Goal: Task Accomplishment & Management: Complete application form

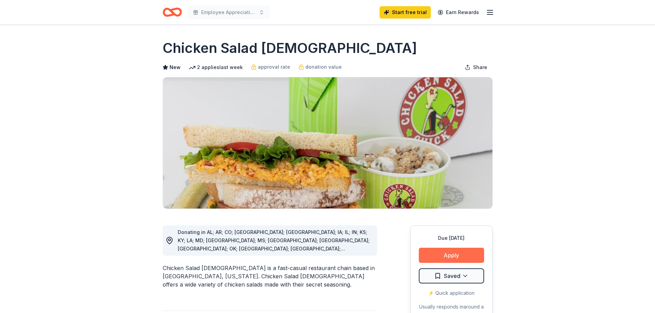
click at [446, 252] on button "Apply" at bounding box center [451, 255] width 65 height 15
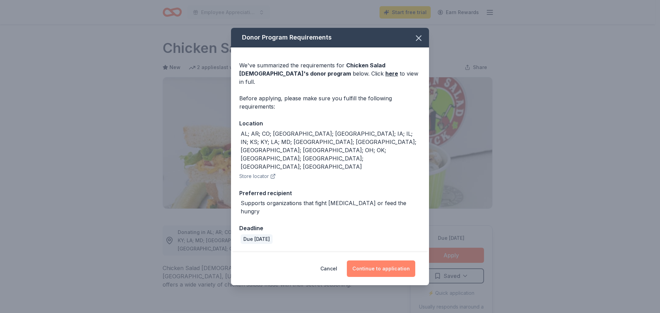
click at [379, 261] on button "Continue to application" at bounding box center [381, 269] width 68 height 17
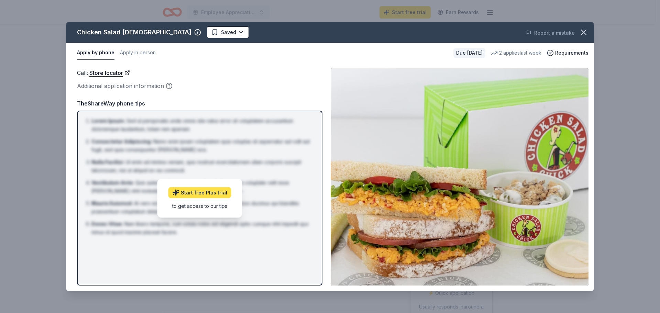
click at [202, 193] on link "Start free Plus trial" at bounding box center [200, 192] width 63 height 11
click at [198, 33] on icon "button" at bounding box center [198, 32] width 0 height 1
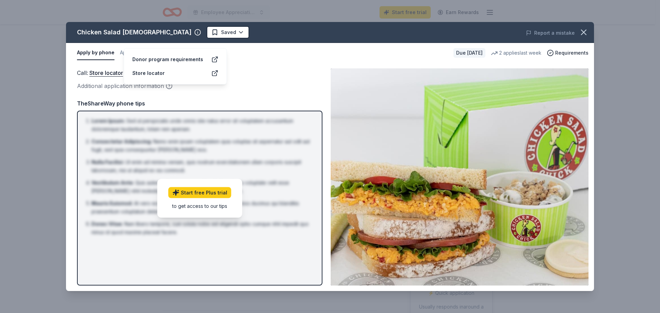
click at [121, 28] on div "Chicken Salad [DEMOGRAPHIC_DATA]" at bounding box center [134, 32] width 115 height 11
click at [566, 54] on span "Requirements" at bounding box center [571, 53] width 33 height 8
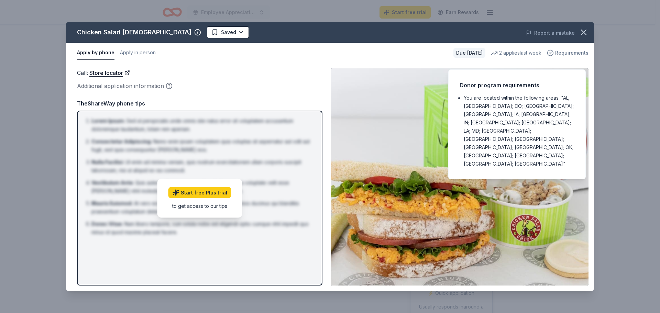
click at [566, 54] on span "Requirements" at bounding box center [571, 53] width 33 height 8
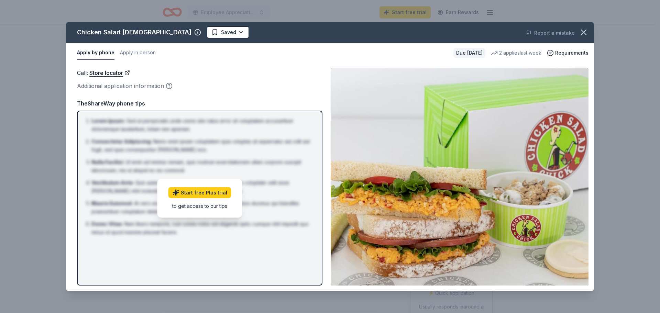
click at [467, 52] on div "Due in 16 days" at bounding box center [470, 53] width 32 height 10
click at [511, 54] on div "2 applies last week" at bounding box center [516, 53] width 51 height 8
click at [586, 32] on icon "button" at bounding box center [584, 33] width 10 height 10
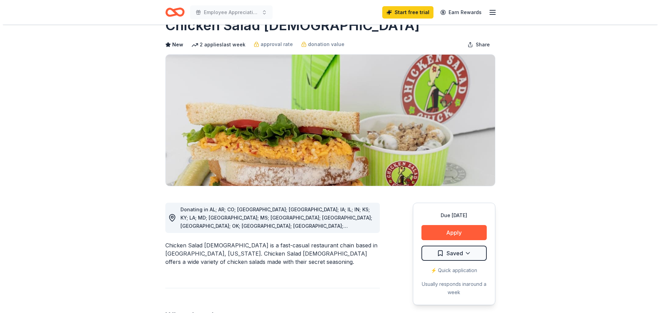
scroll to position [103, 0]
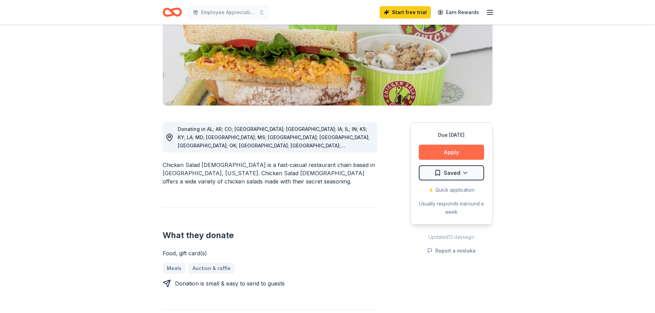
click at [445, 151] on button "Apply" at bounding box center [451, 152] width 65 height 15
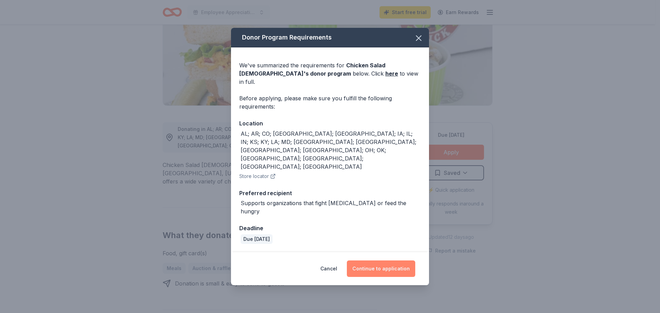
click at [367, 261] on button "Continue to application" at bounding box center [381, 269] width 68 height 17
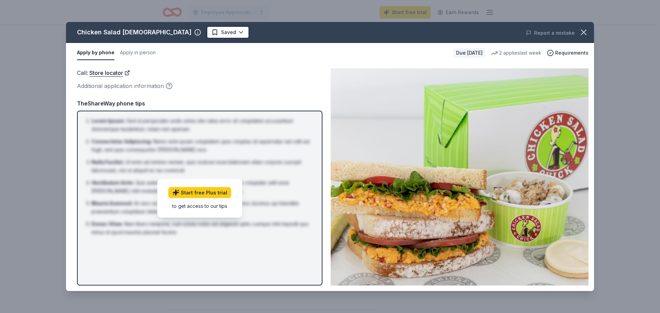
click at [464, 52] on div "Due in 16 days" at bounding box center [470, 53] width 32 height 10
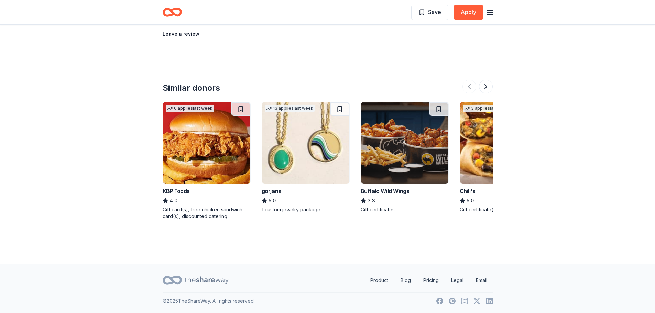
scroll to position [674, 0]
click at [397, 191] on div "Buffalo Wild Wings" at bounding box center [385, 191] width 49 height 8
click at [386, 196] on div "3.3" at bounding box center [405, 200] width 88 height 8
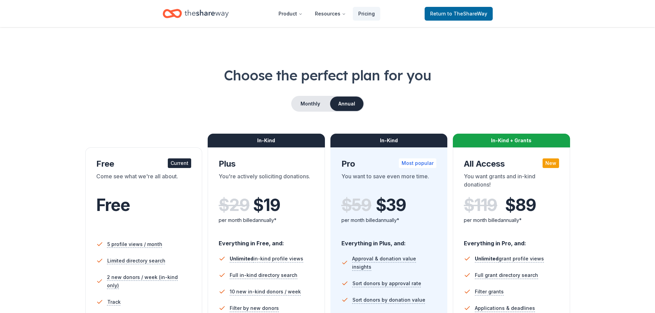
click at [205, 14] on icon "Home" at bounding box center [207, 14] width 44 height 8
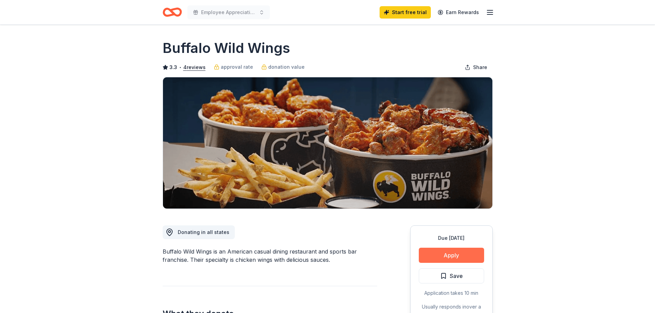
click at [447, 253] on button "Apply" at bounding box center [451, 255] width 65 height 15
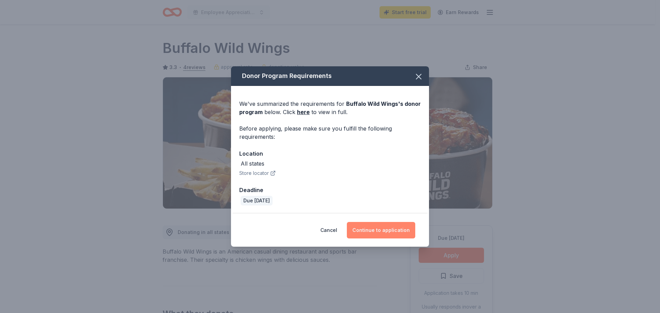
click at [378, 230] on button "Continue to application" at bounding box center [381, 230] width 68 height 17
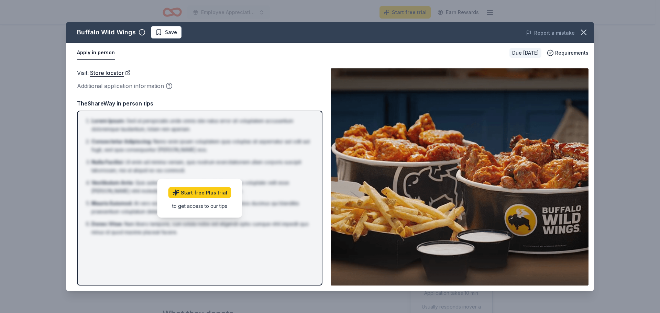
click at [530, 51] on div "Due [DATE]" at bounding box center [526, 53] width 32 height 10
click at [566, 53] on span "Requirements" at bounding box center [571, 53] width 33 height 8
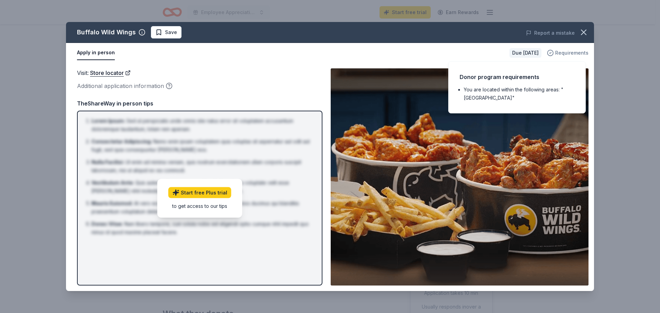
click at [566, 53] on span "Requirements" at bounding box center [571, 53] width 33 height 8
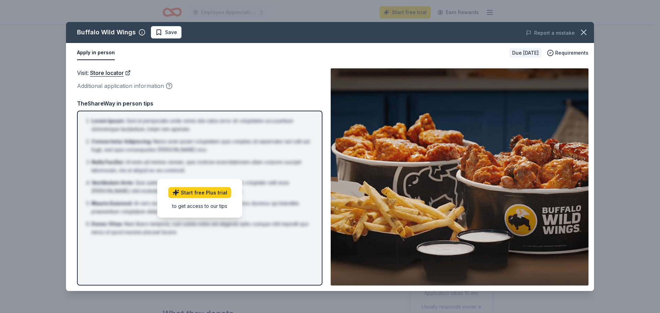
click at [95, 52] on button "Apply in person" at bounding box center [96, 53] width 38 height 14
click at [98, 52] on button "Apply in person" at bounding box center [96, 53] width 38 height 14
click at [196, 207] on div "to get access to our tips" at bounding box center [200, 205] width 63 height 7
click at [229, 74] on div "Visit : Store locator" at bounding box center [200, 72] width 246 height 9
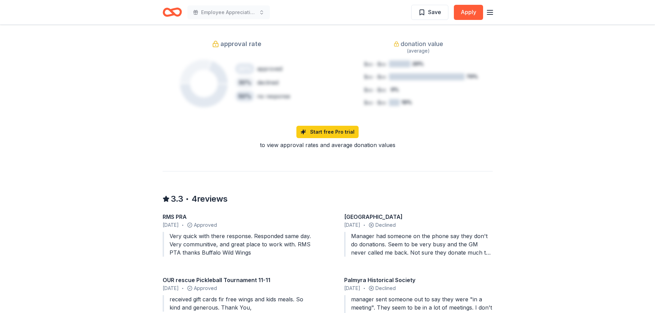
scroll to position [447, 0]
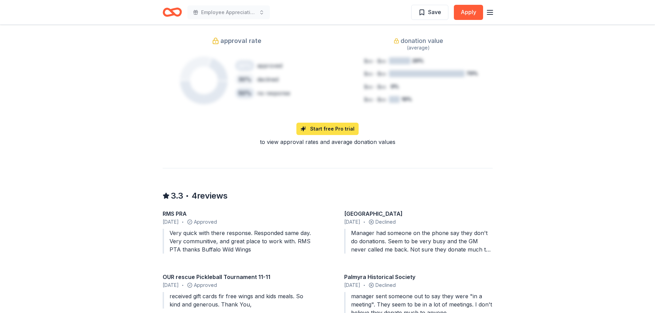
click at [340, 130] on link "Start free Pro trial" at bounding box center [327, 129] width 62 height 12
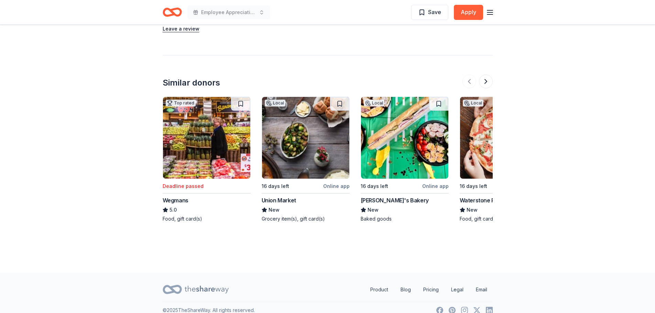
scroll to position [763, 0]
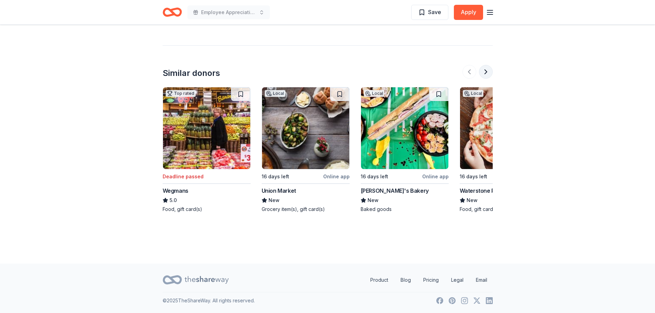
click at [485, 74] on button at bounding box center [486, 72] width 14 height 14
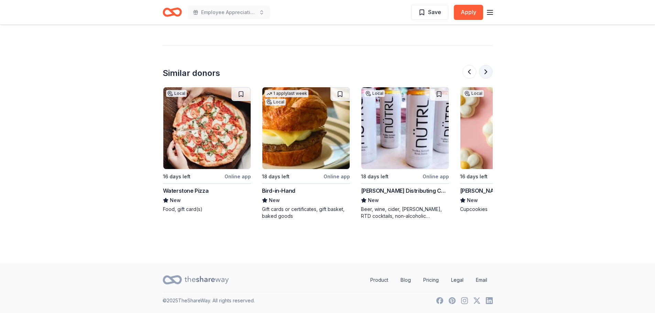
scroll to position [0, 297]
click at [485, 74] on button at bounding box center [486, 72] width 14 height 14
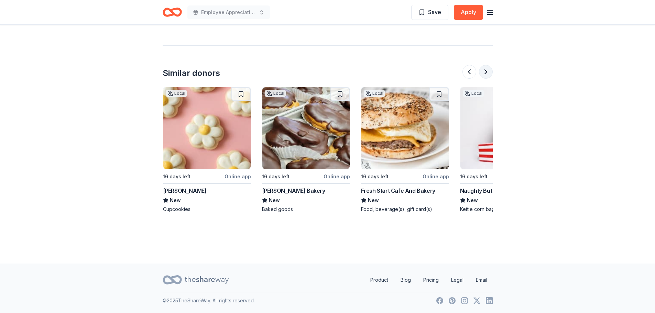
scroll to position [0, 594]
click at [180, 94] on div "Local" at bounding box center [176, 93] width 21 height 7
click at [489, 72] on button at bounding box center [486, 72] width 14 height 14
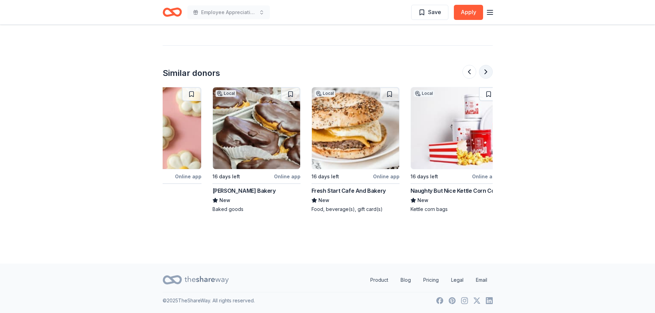
scroll to position [0, 649]
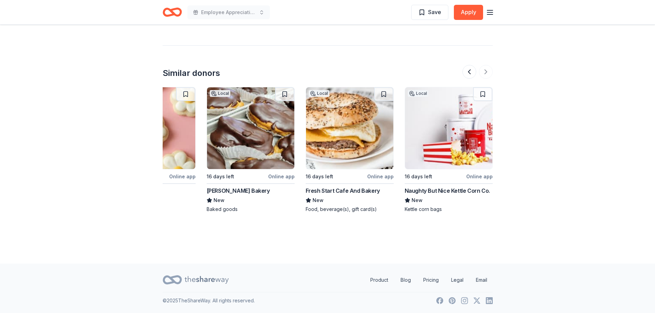
click at [490, 13] on icon "button" at bounding box center [490, 12] width 8 height 8
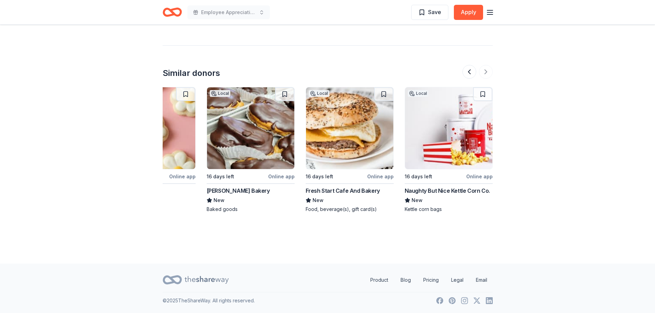
click at [171, 14] on icon "Home" at bounding box center [169, 12] width 11 height 7
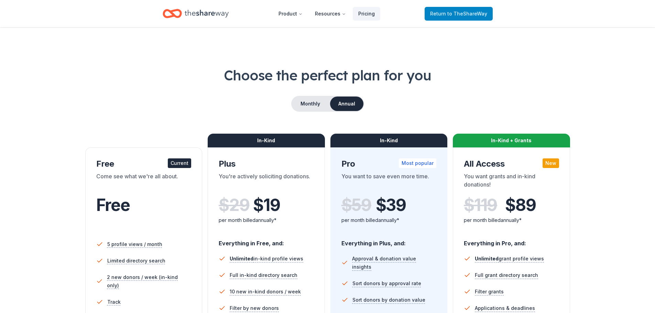
click at [464, 17] on span "Return to TheShareWay" at bounding box center [458, 14] width 57 height 8
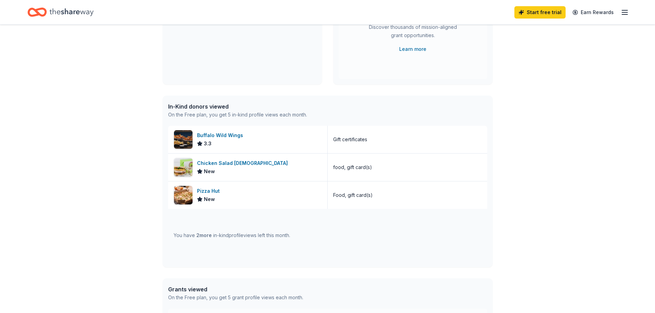
scroll to position [138, 0]
